Goal: Task Accomplishment & Management: Use online tool/utility

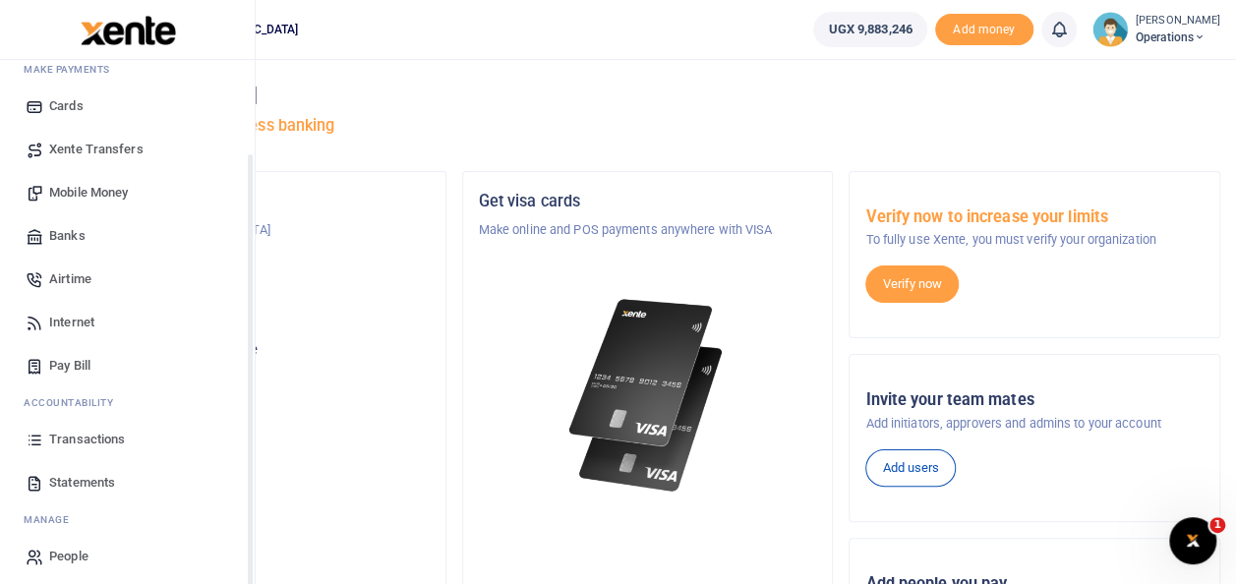
scroll to position [117, 0]
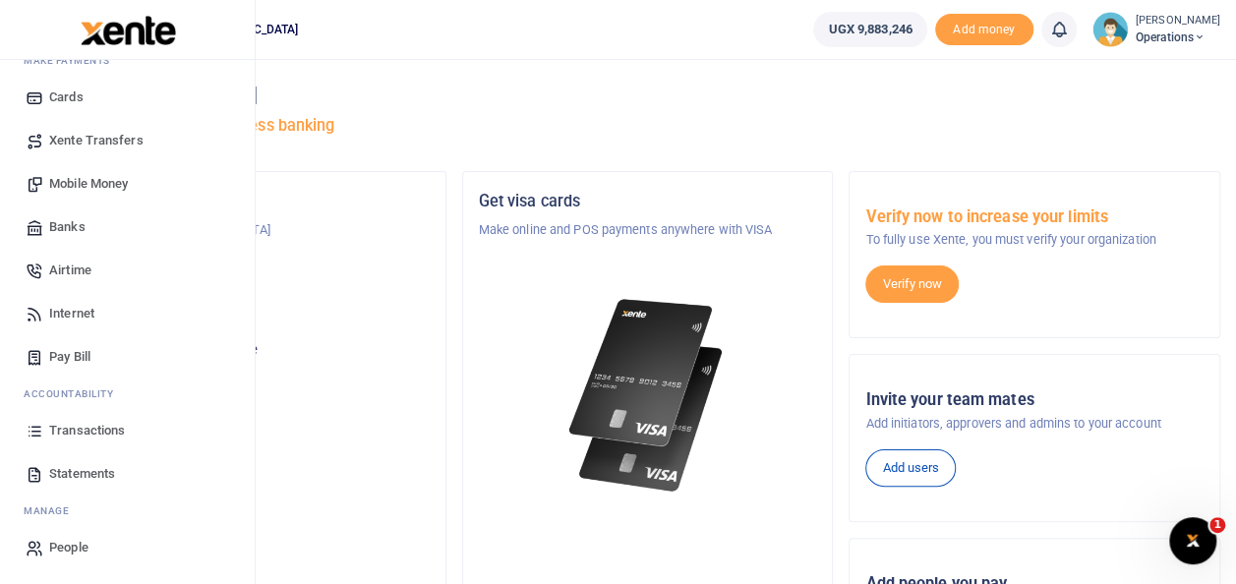
click at [93, 472] on span "Statements" at bounding box center [82, 474] width 66 height 20
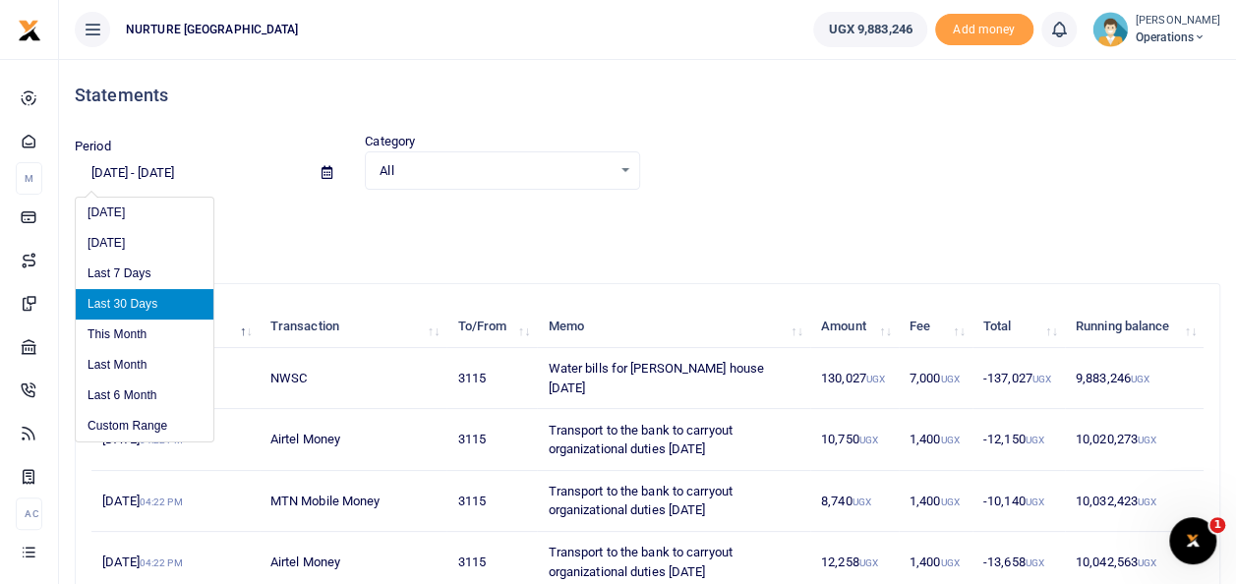
click at [183, 167] on input "[DATE] - [DATE]" at bounding box center [190, 172] width 231 height 33
click at [108, 329] on li "This Month" at bounding box center [145, 334] width 138 height 30
type input "[DATE] - [DATE]"
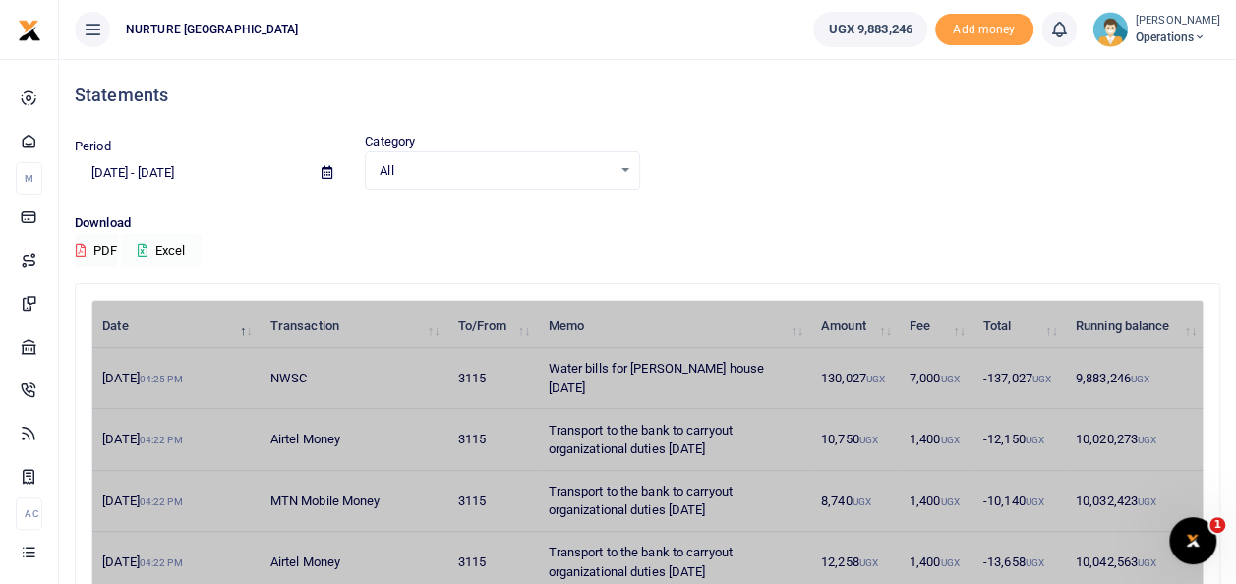
click at [176, 256] on button "Excel" at bounding box center [161, 250] width 81 height 33
